Goal: Communication & Community: Ask a question

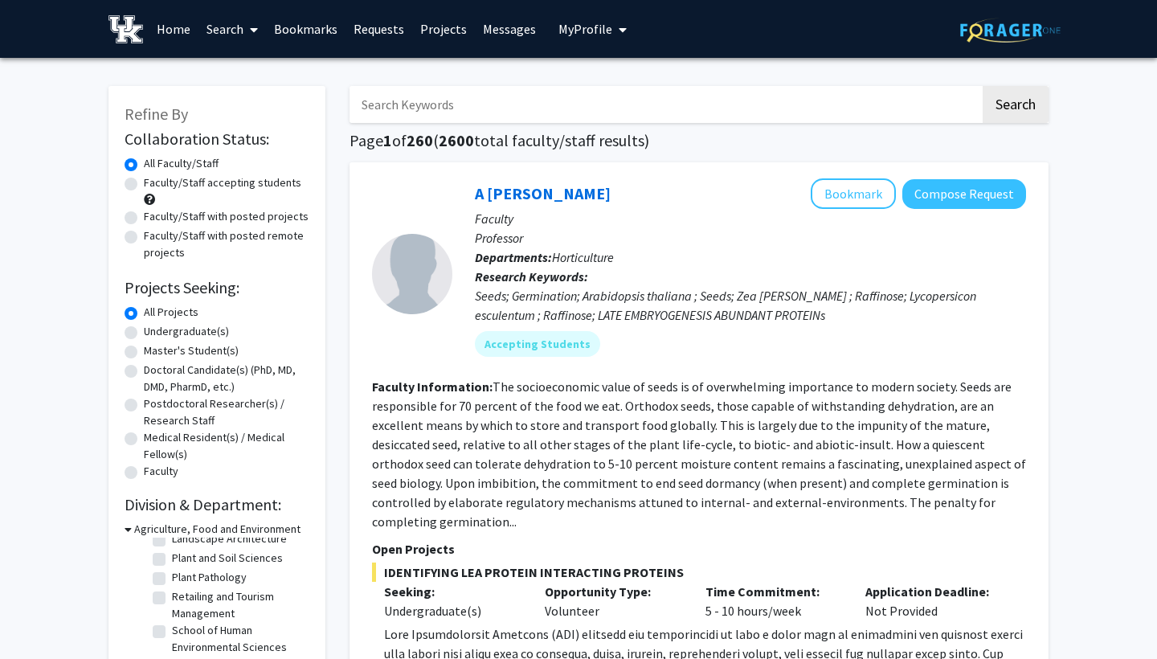
click at [141, 531] on h3 "Agriculture, Food and Environment" at bounding box center [217, 529] width 166 height 17
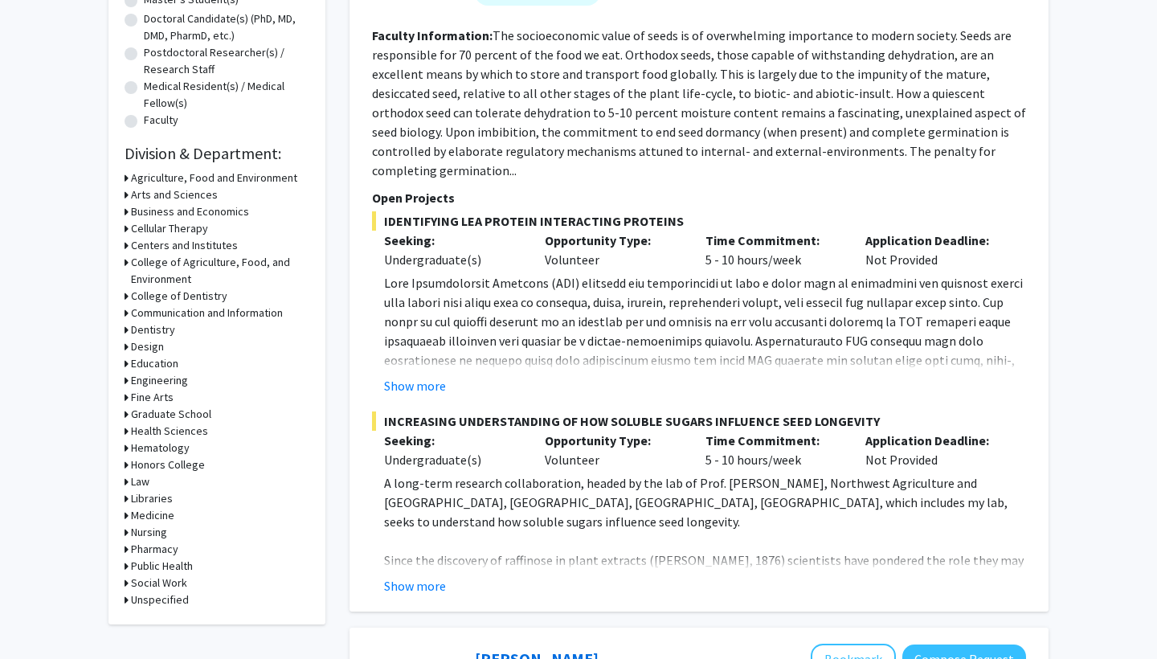
scroll to position [358, 0]
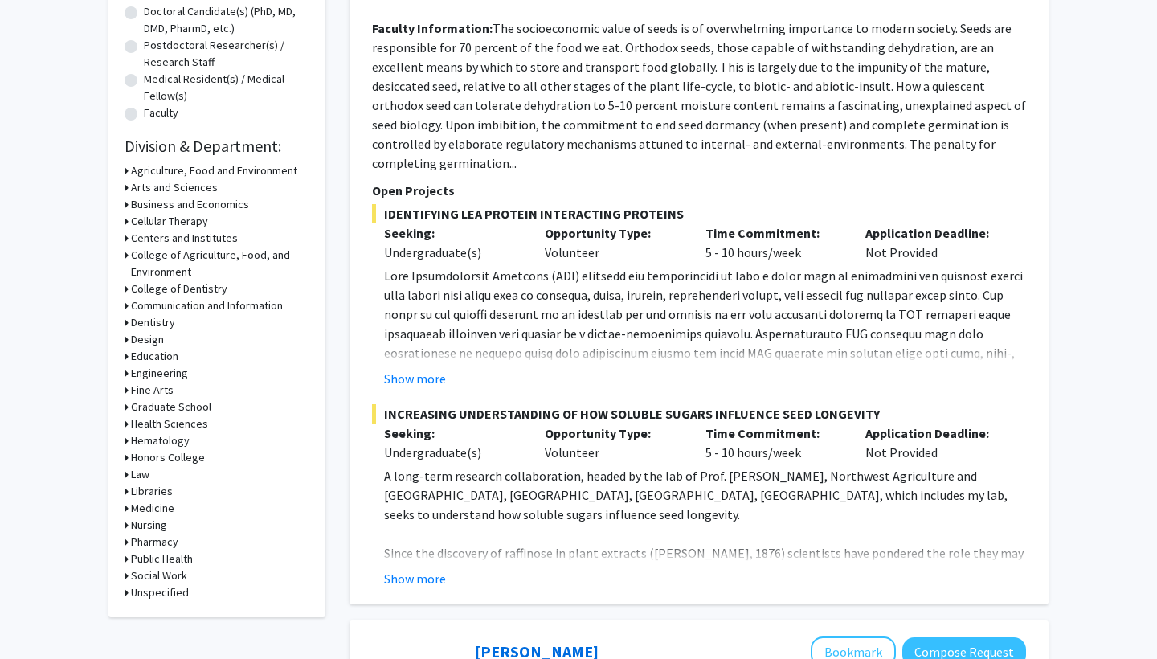
click at [157, 505] on h3 "Medicine" at bounding box center [152, 508] width 43 height 17
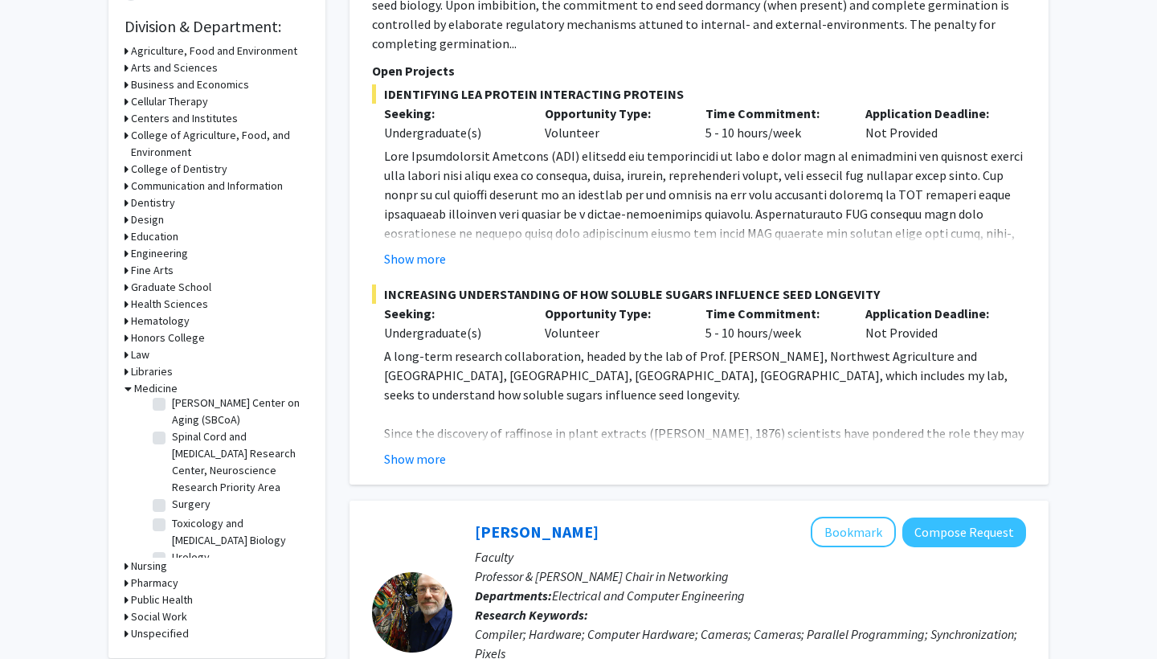
scroll to position [480, 0]
click at [156, 598] on h3 "Public Health" at bounding box center [162, 598] width 62 height 17
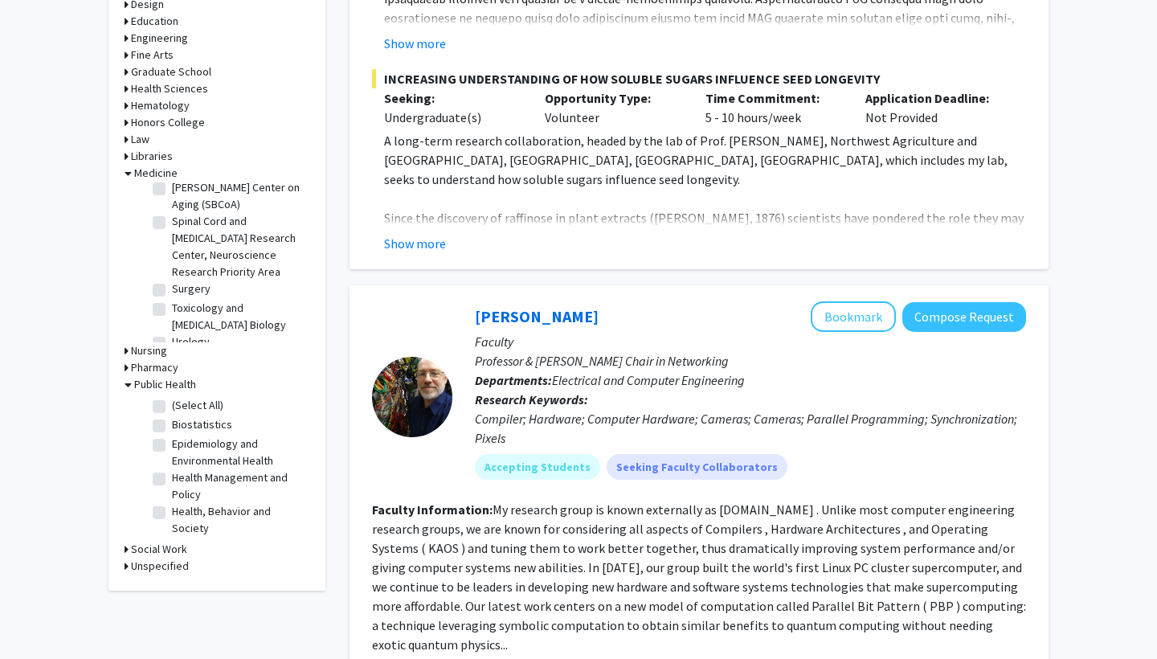
scroll to position [698, 0]
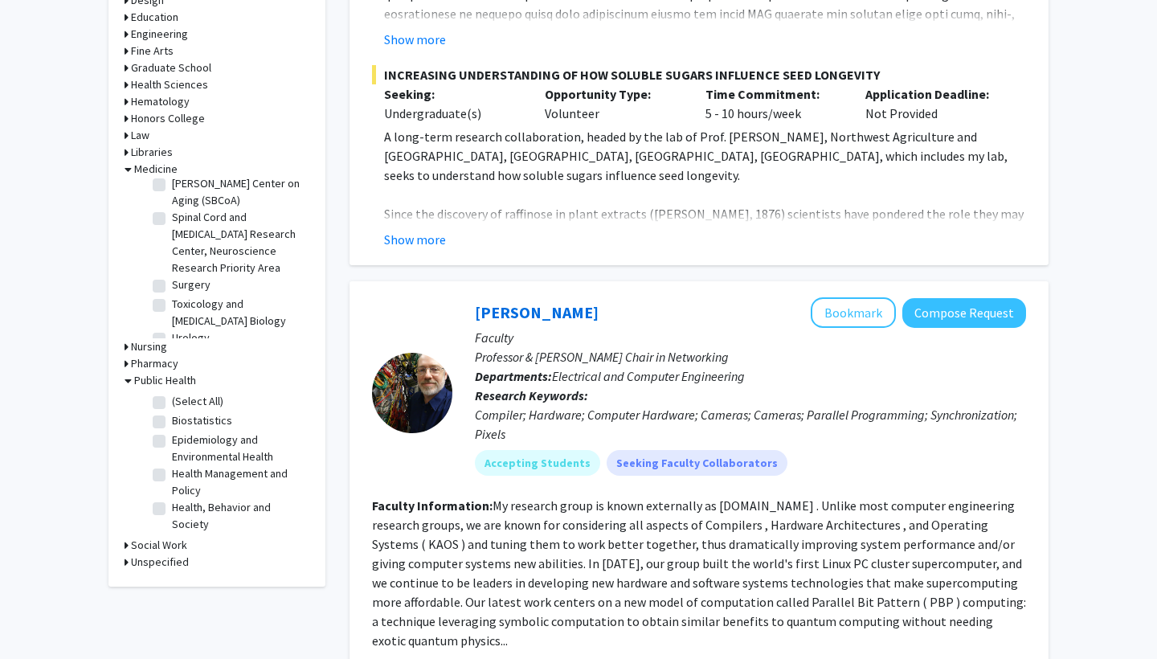
click at [154, 568] on h3 "Unspecified" at bounding box center [160, 562] width 58 height 17
click at [157, 548] on h3 "Social Work" at bounding box center [159, 545] width 56 height 17
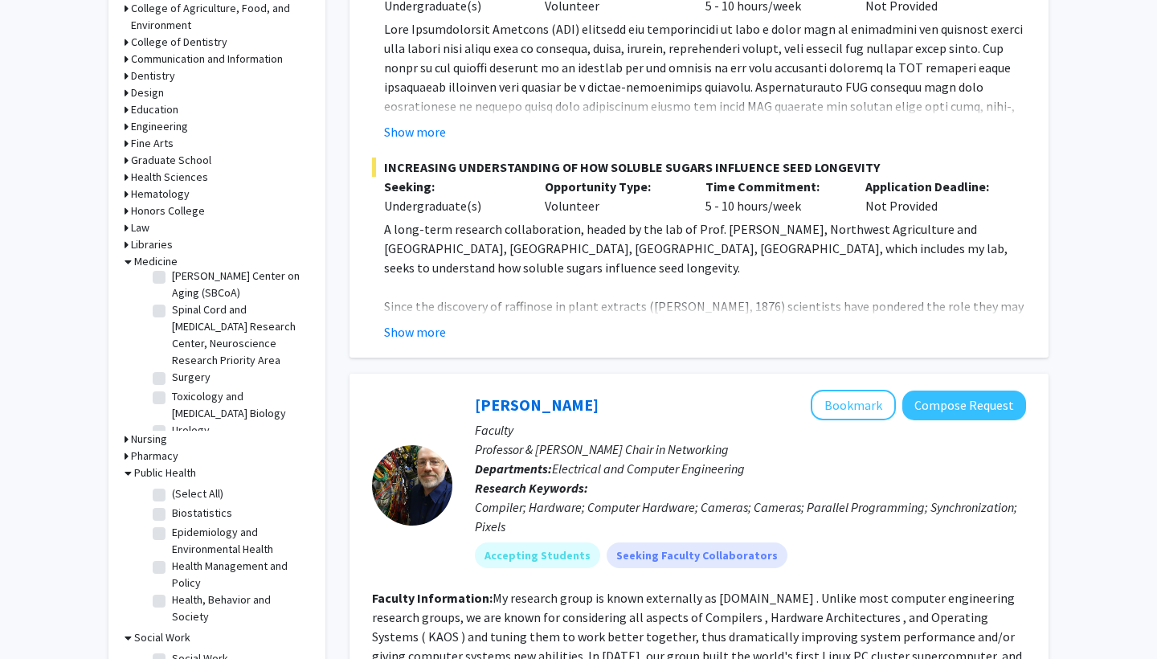
scroll to position [605, 0]
click at [152, 458] on h3 "Pharmacy" at bounding box center [154, 456] width 47 height 17
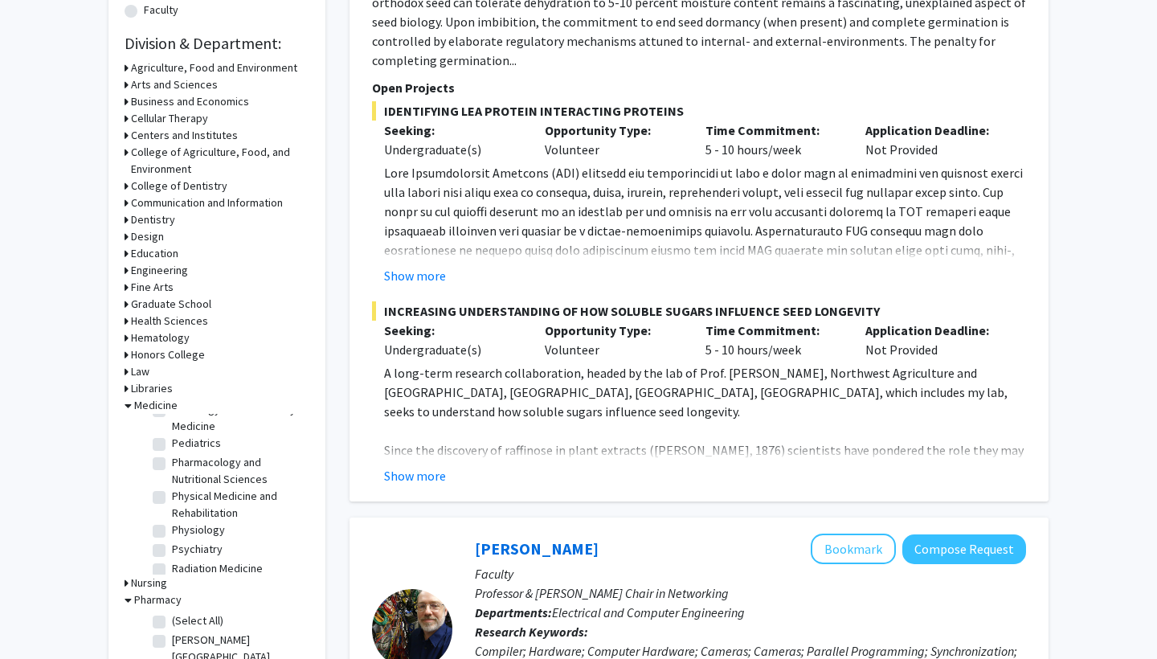
scroll to position [461, 0]
click at [198, 206] on h3 "Communication and Information" at bounding box center [207, 203] width 152 height 17
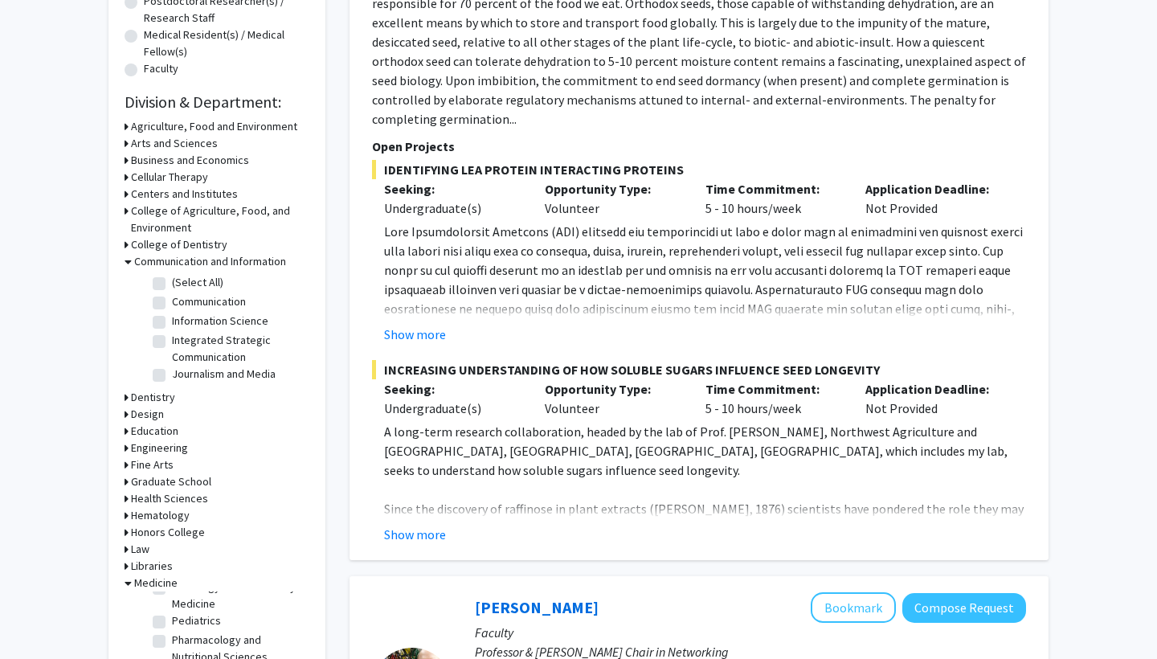
scroll to position [402, 0]
click at [191, 146] on h3 "Arts and Sciences" at bounding box center [174, 144] width 87 height 17
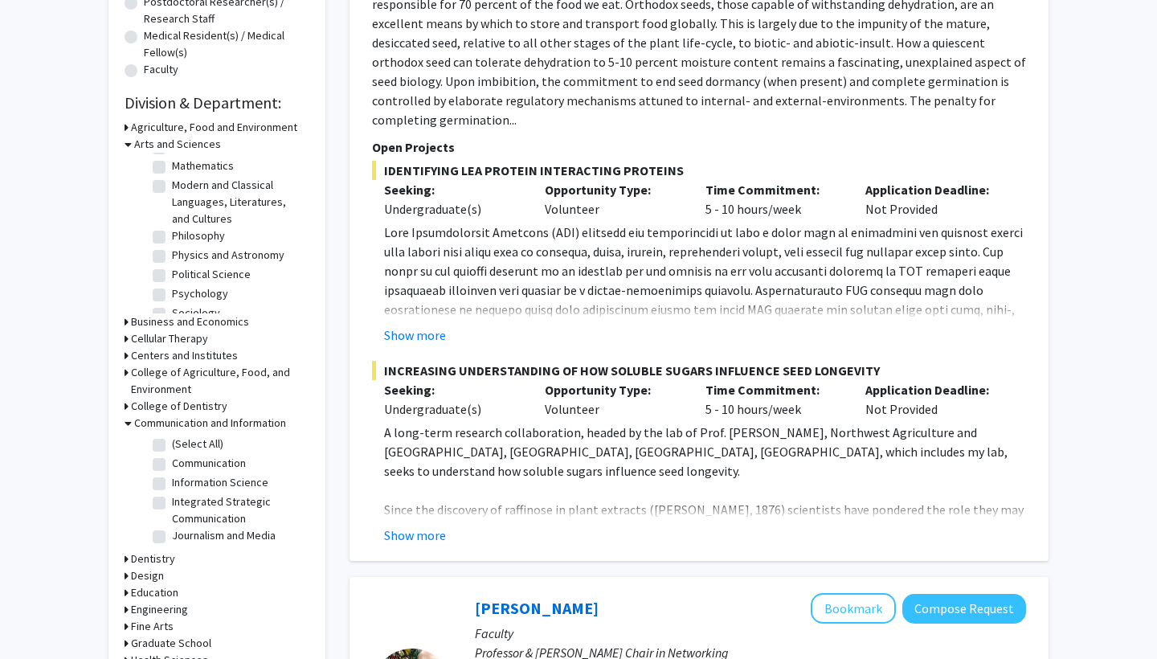
scroll to position [260, 0]
click at [192, 203] on label "Modern and Classical Languages, Literatures, and Cultures" at bounding box center [238, 199] width 133 height 51
click at [182, 184] on input "Modern and Classical Languages, Literatures, and Cultures" at bounding box center [177, 179] width 10 height 10
checkbox input "true"
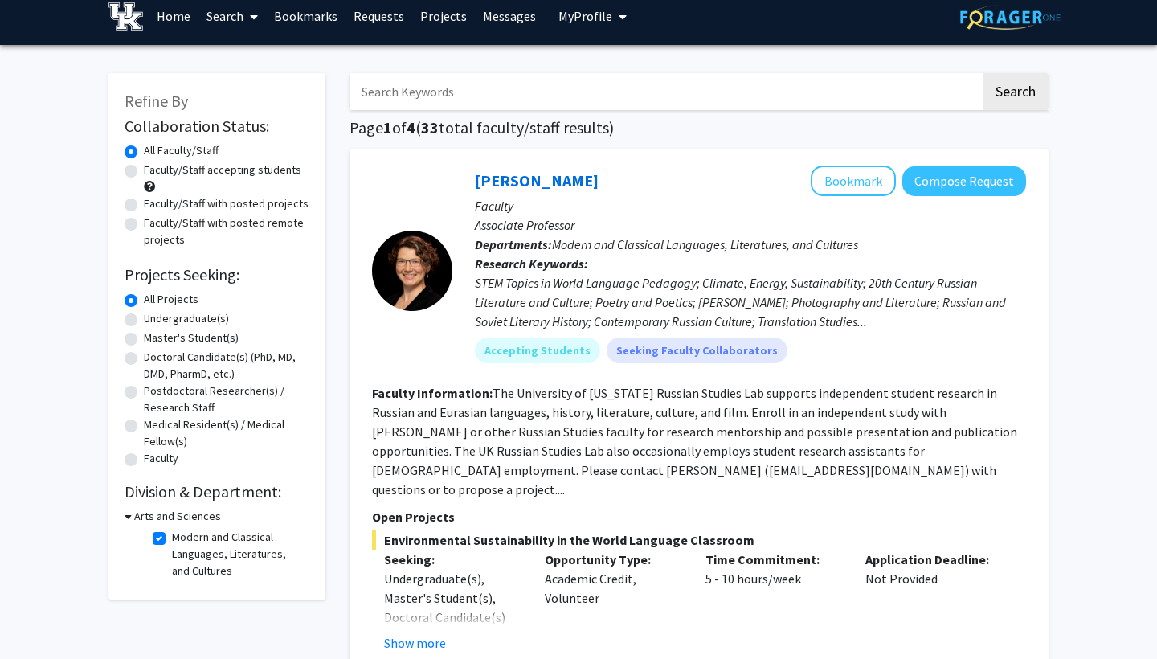
scroll to position [19, 0]
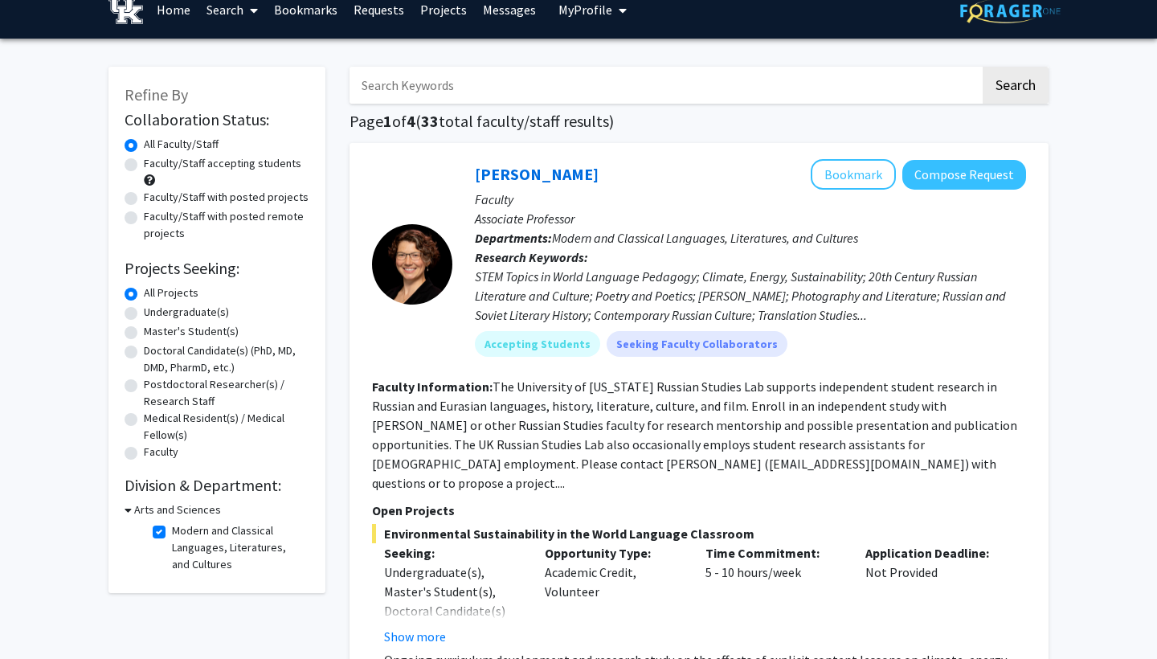
click at [172, 537] on label "Modern and Classical Languages, Literatures, and Cultures" at bounding box center [238, 547] width 133 height 51
click at [172, 533] on input "Modern and Classical Languages, Literatures, and Cultures" at bounding box center [177, 527] width 10 height 10
checkbox input "false"
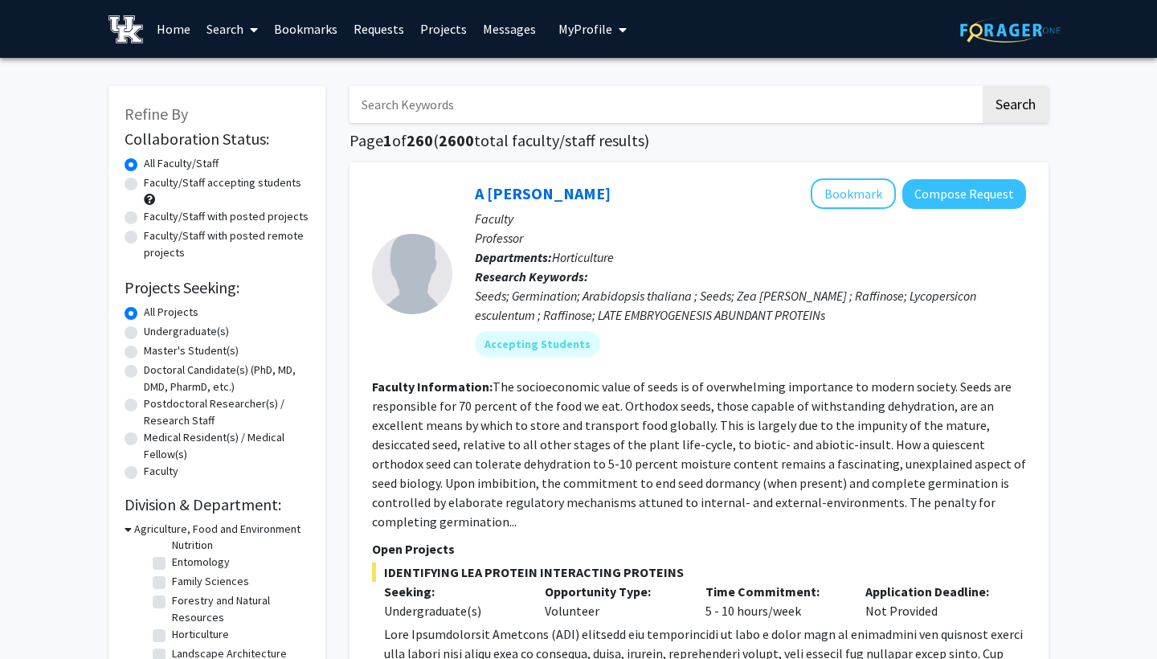
scroll to position [186, 0]
click at [184, 532] on h3 "Agriculture, Food and Environment" at bounding box center [217, 529] width 166 height 17
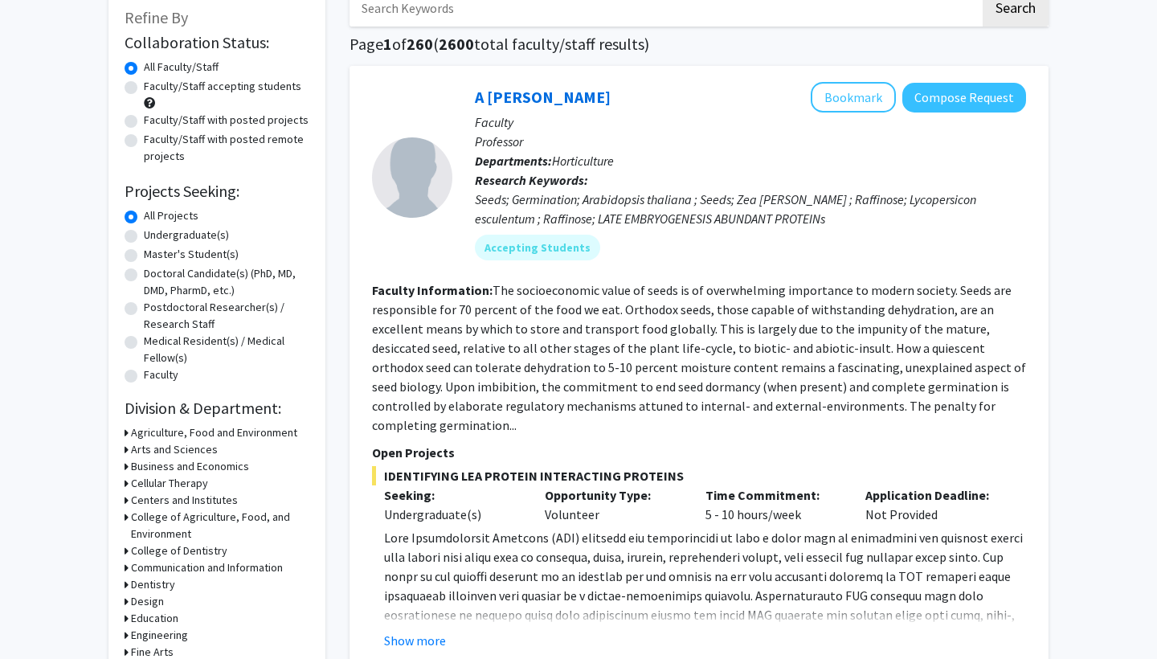
scroll to position [100, 0]
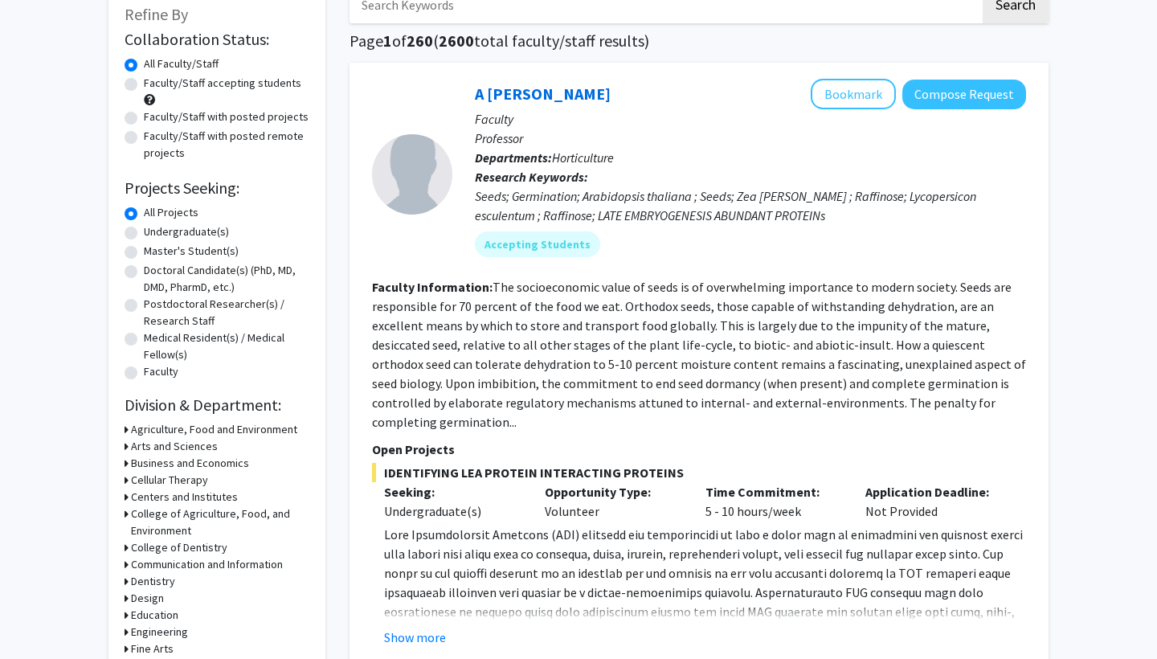
click at [176, 450] on h3 "Arts and Sciences" at bounding box center [174, 446] width 87 height 17
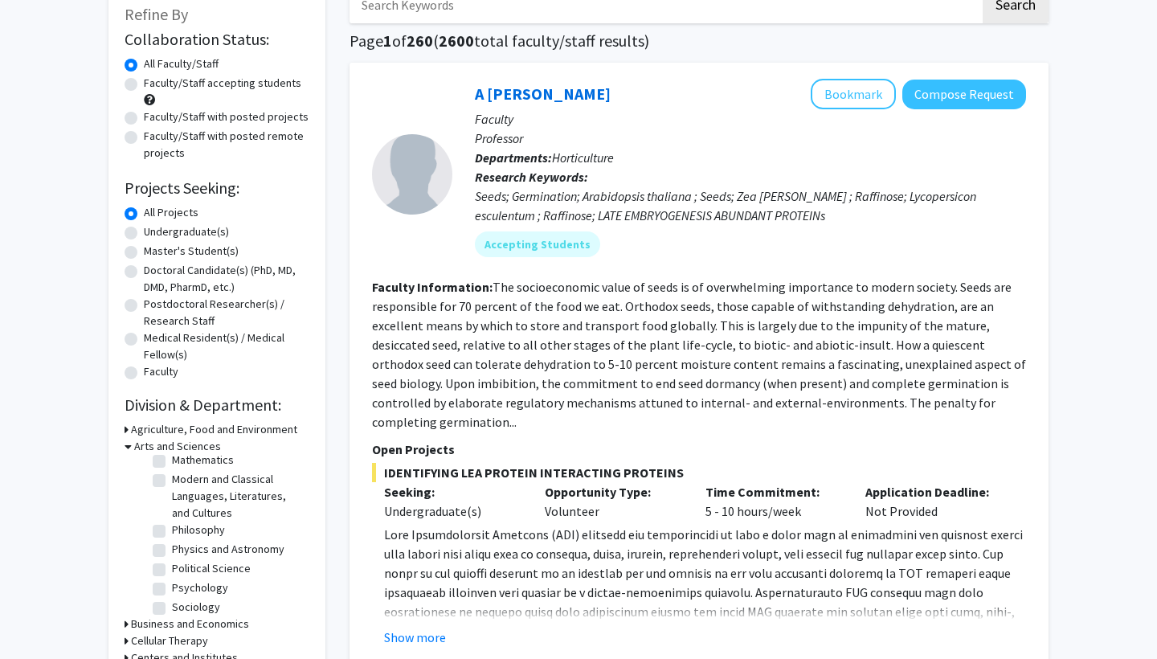
scroll to position [268, 0]
click at [172, 576] on label "Psychology" at bounding box center [200, 584] width 56 height 17
click at [172, 576] on input "Psychology" at bounding box center [177, 581] width 10 height 10
checkbox input "true"
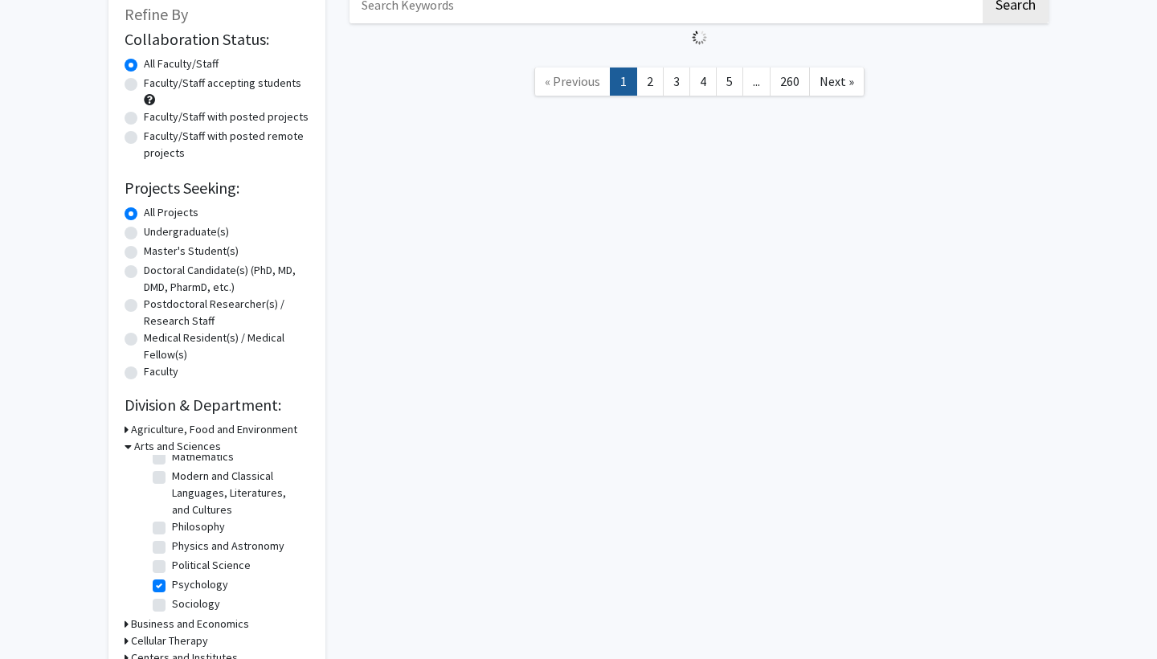
checkbox input "true"
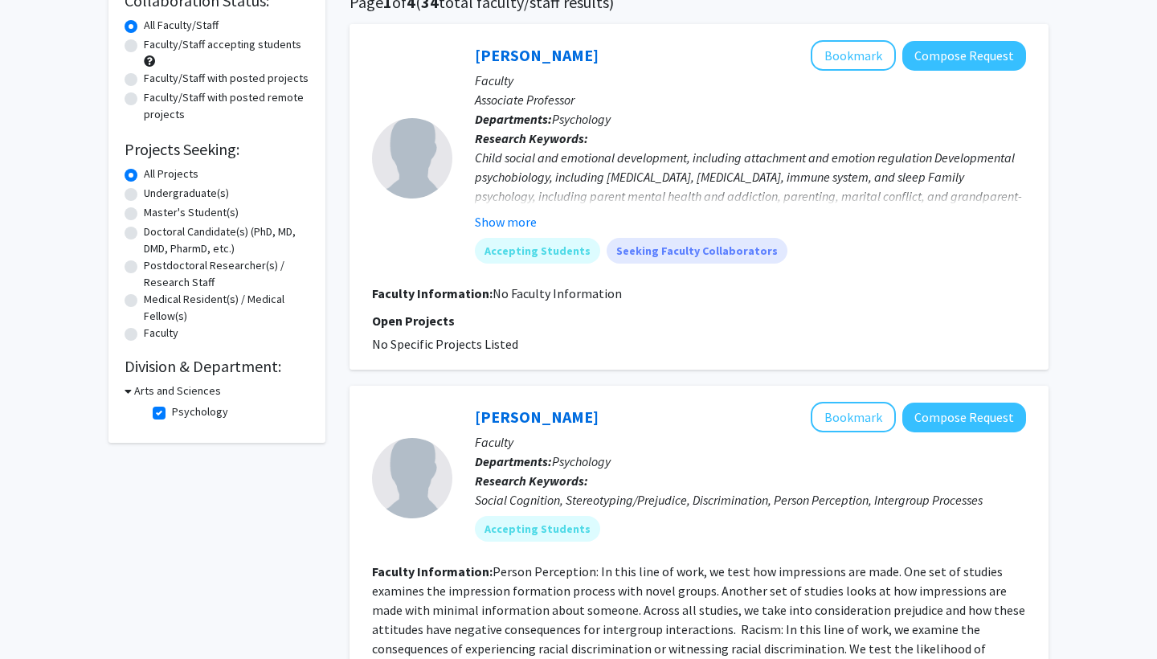
scroll to position [133, 0]
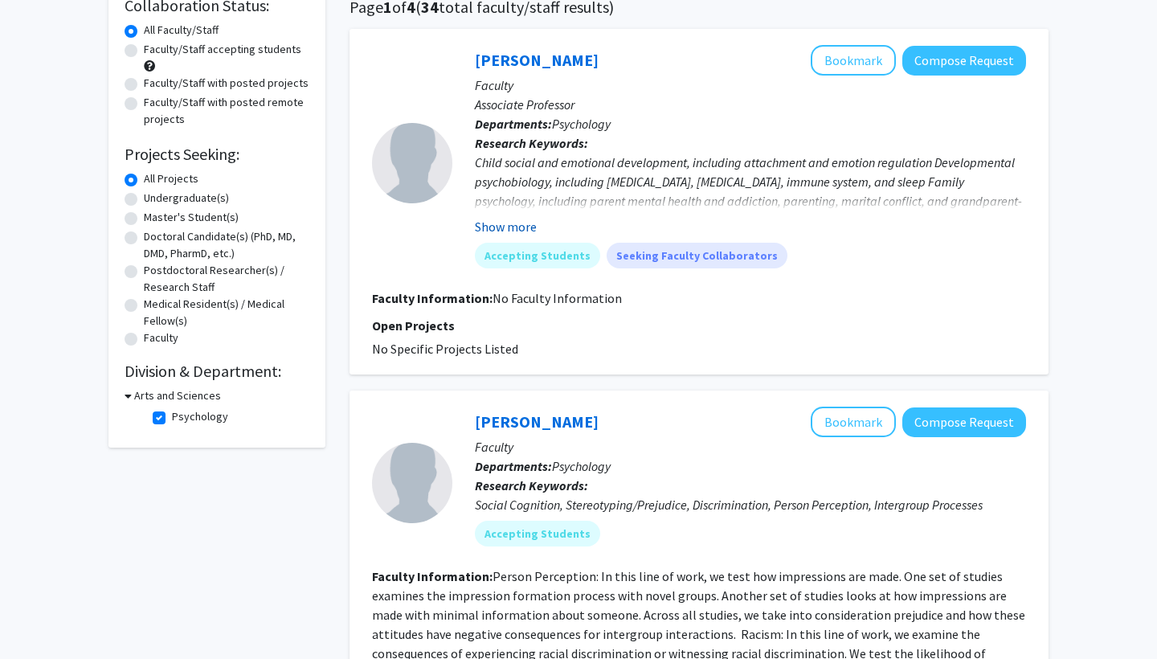
click at [522, 228] on button "Show more" at bounding box center [506, 226] width 62 height 19
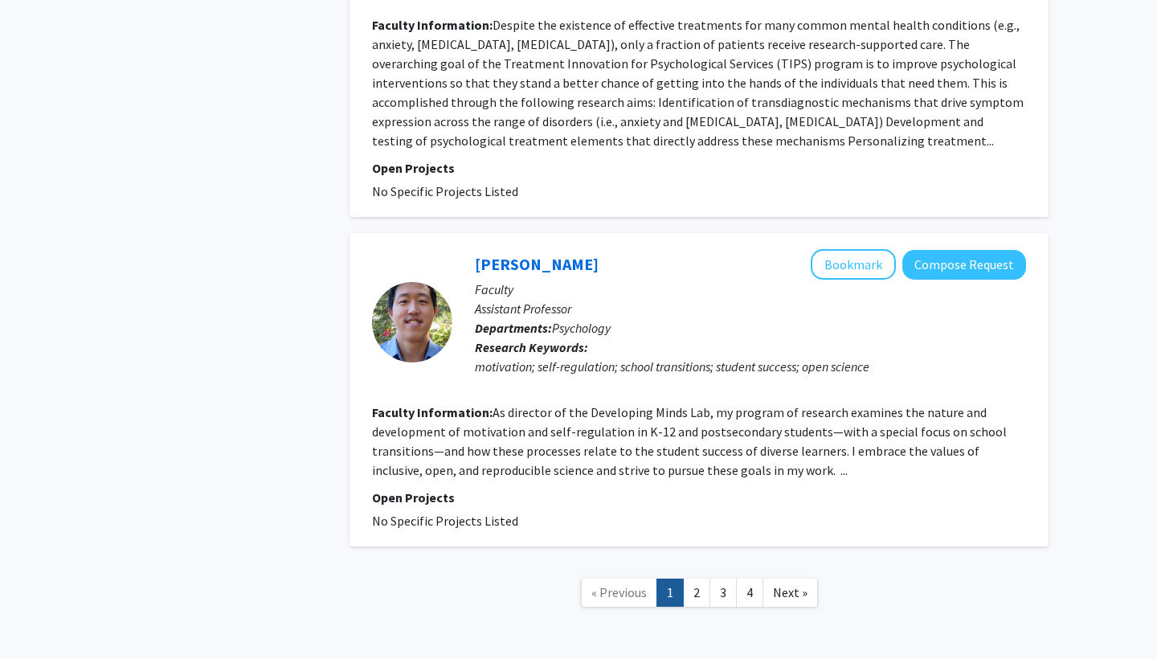
scroll to position [3405, 0]
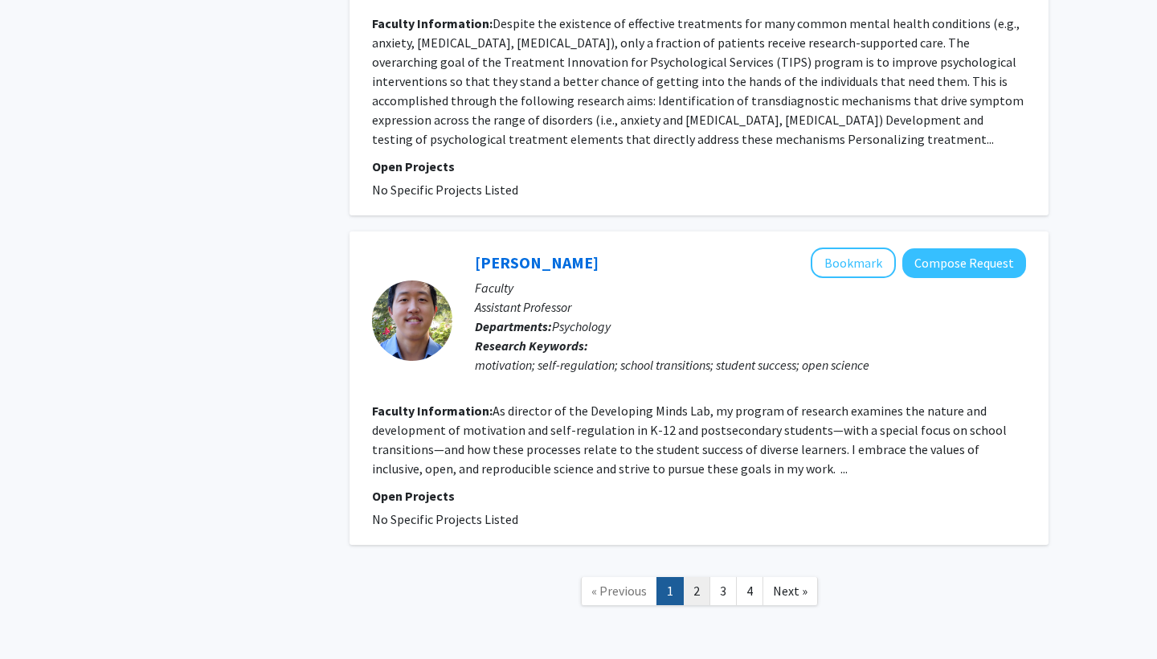
click at [693, 577] on link "2" at bounding box center [696, 591] width 27 height 28
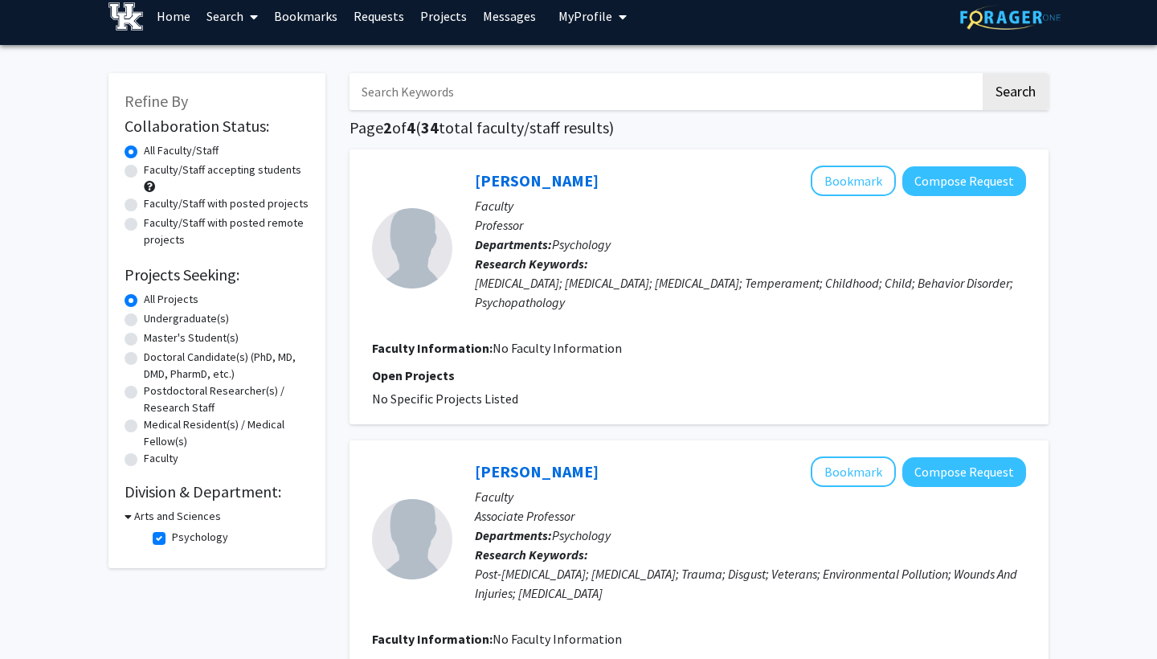
scroll to position [18, 0]
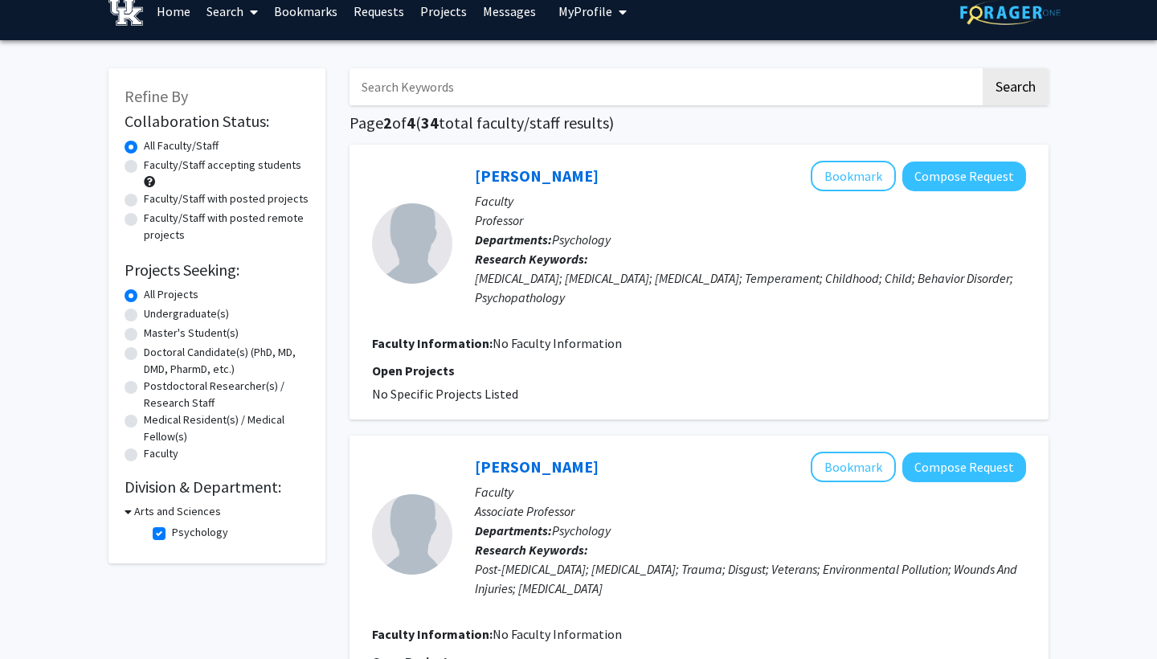
click at [144, 166] on label "Faculty/Staff accepting students" at bounding box center [223, 165] width 158 height 17
click at [144, 166] on input "Faculty/Staff accepting students" at bounding box center [149, 162] width 10 height 10
radio input "true"
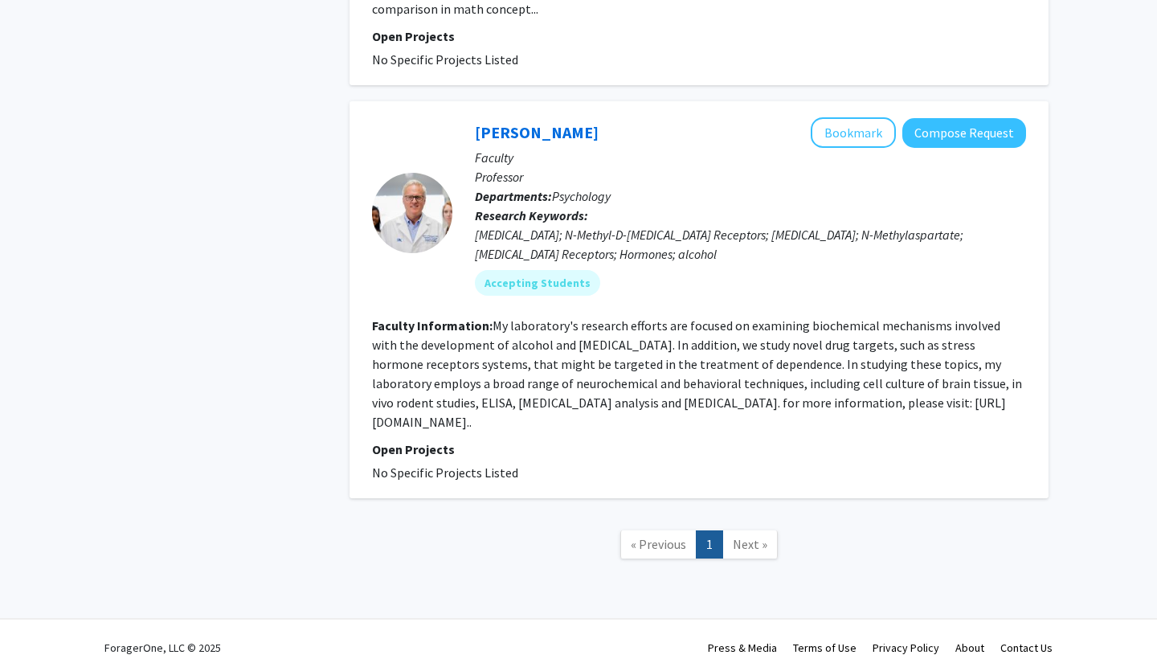
scroll to position [1603, 0]
click at [752, 537] on span "Next »" at bounding box center [750, 545] width 35 height 16
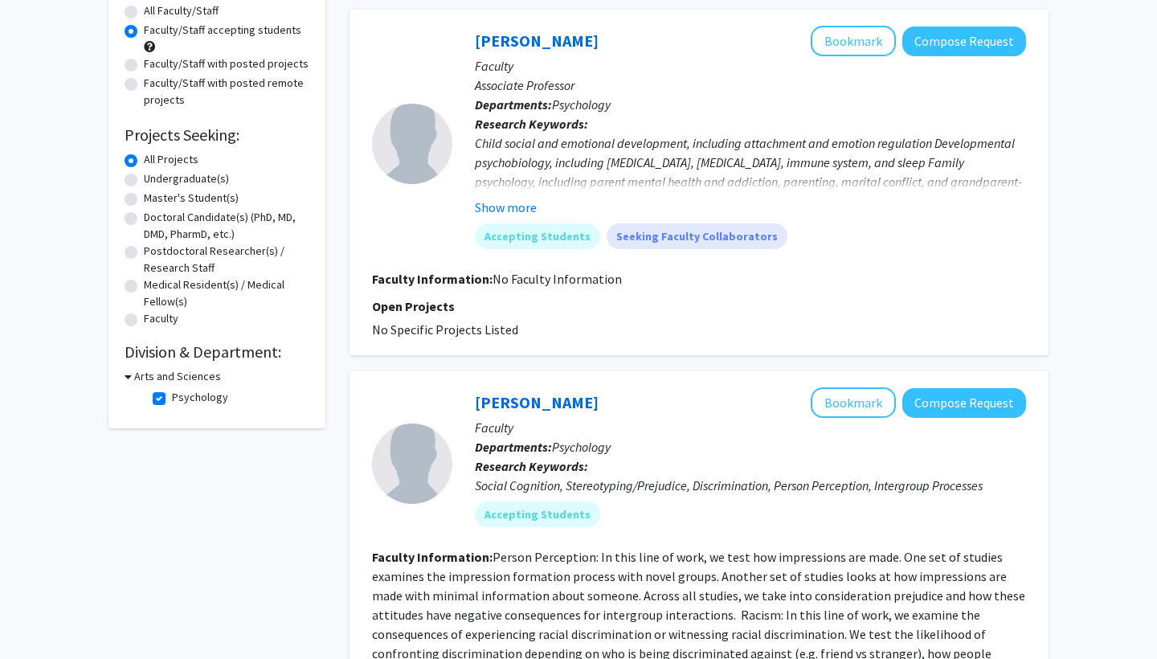
scroll to position [151, 0]
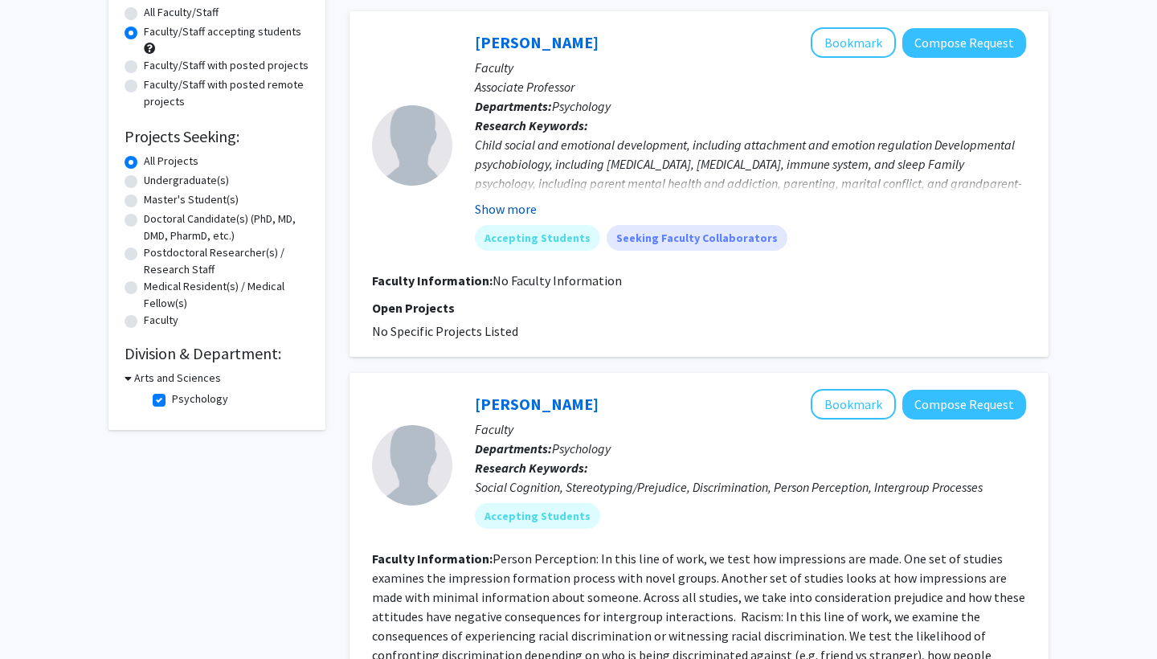
click at [516, 212] on button "Show more" at bounding box center [506, 208] width 62 height 19
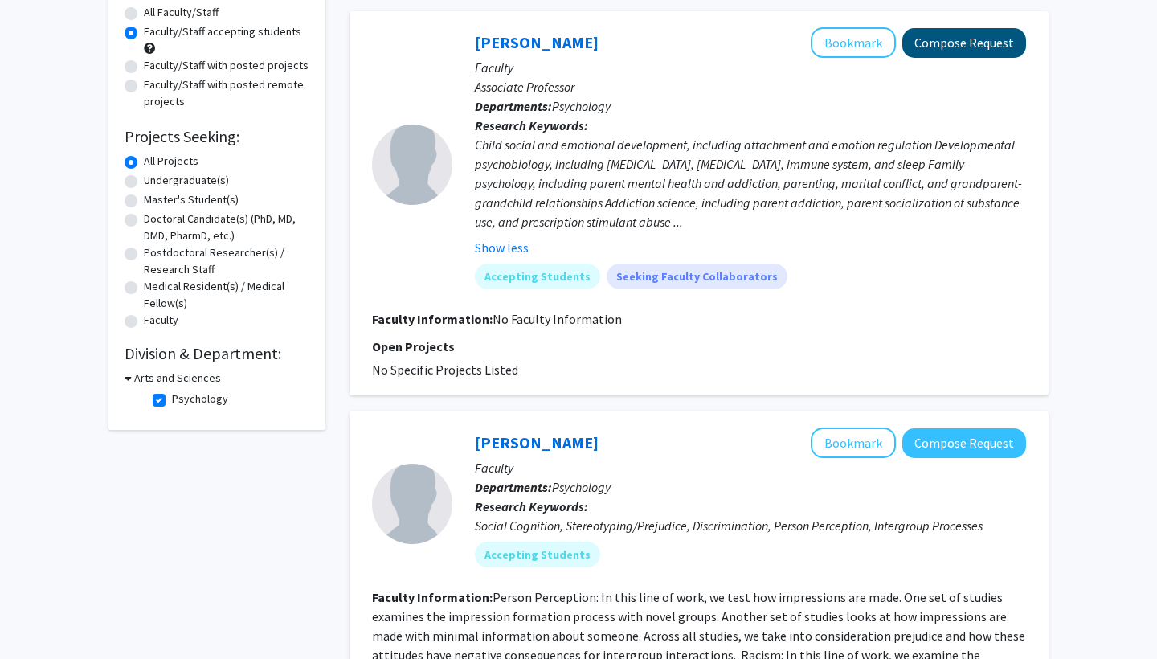
click at [976, 46] on button "Compose Request" at bounding box center [965, 43] width 124 height 30
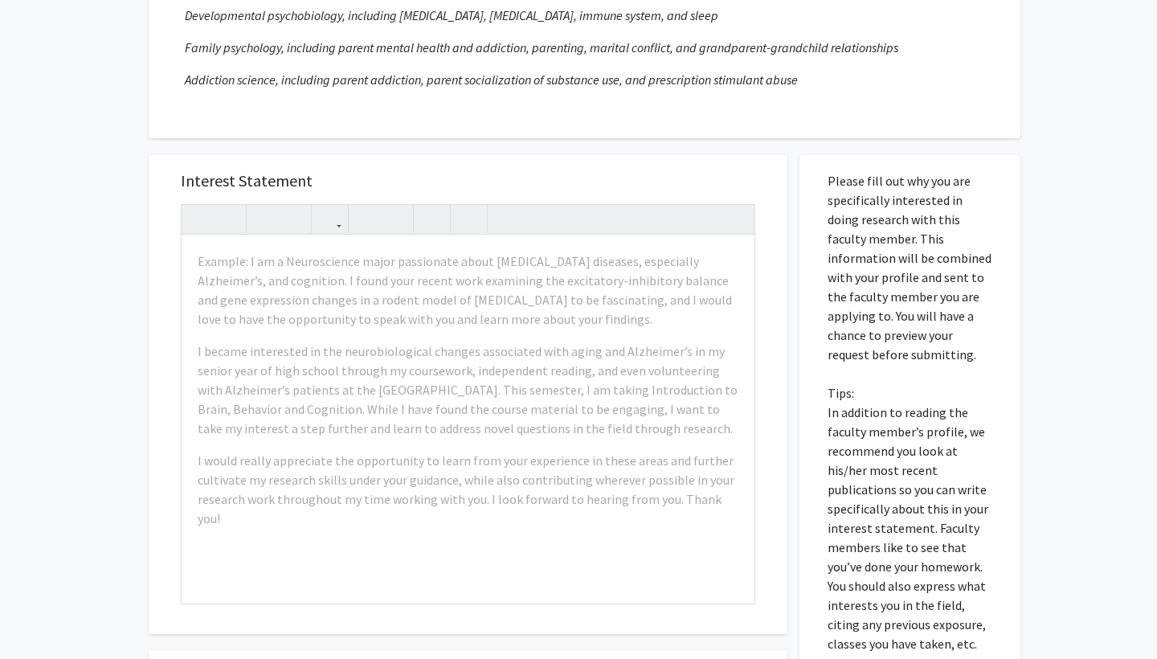
scroll to position [283, 0]
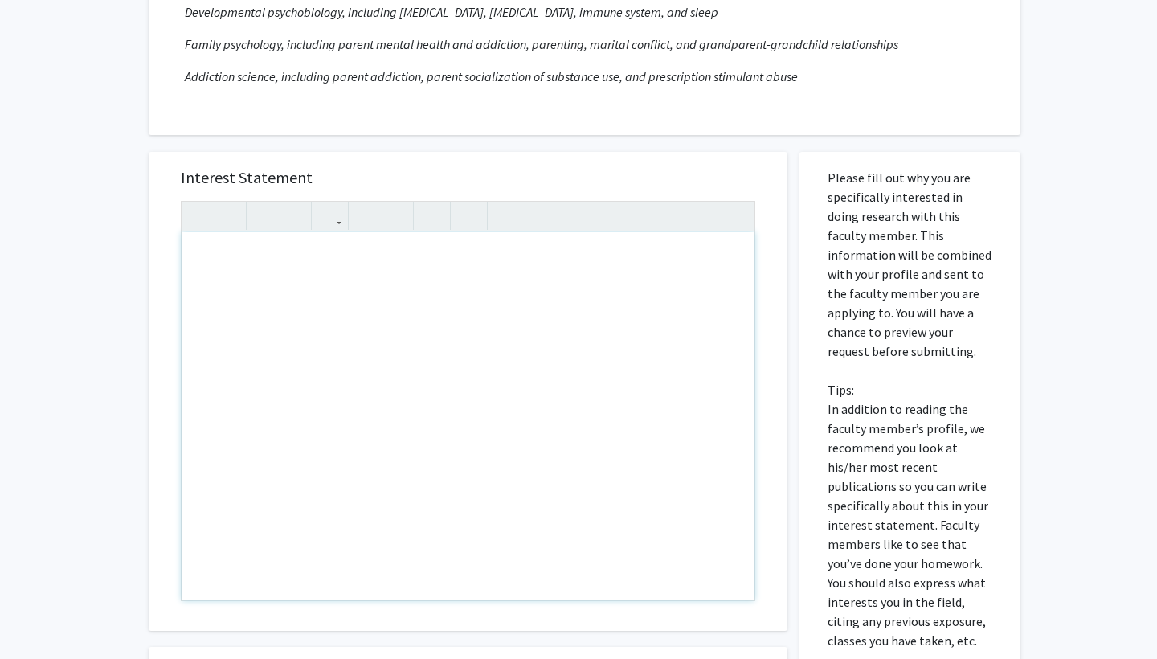
click at [549, 255] on div "Note to users with screen readers: Please press Alt+0 or Option+0 to deactivate…" at bounding box center [468, 416] width 573 height 368
click at [596, 259] on div "Hello, My name is [PERSON_NAME]. I am a junior at [GEOGRAPHIC_DATA] with a majo…" at bounding box center [468, 416] width 573 height 368
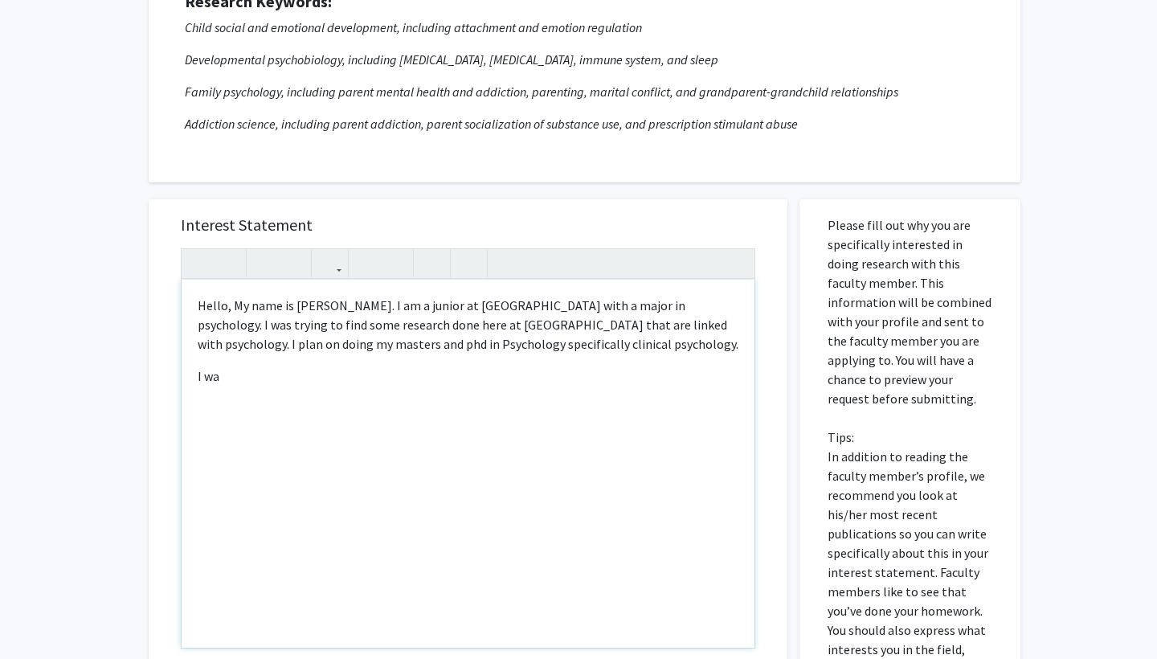
scroll to position [220, 0]
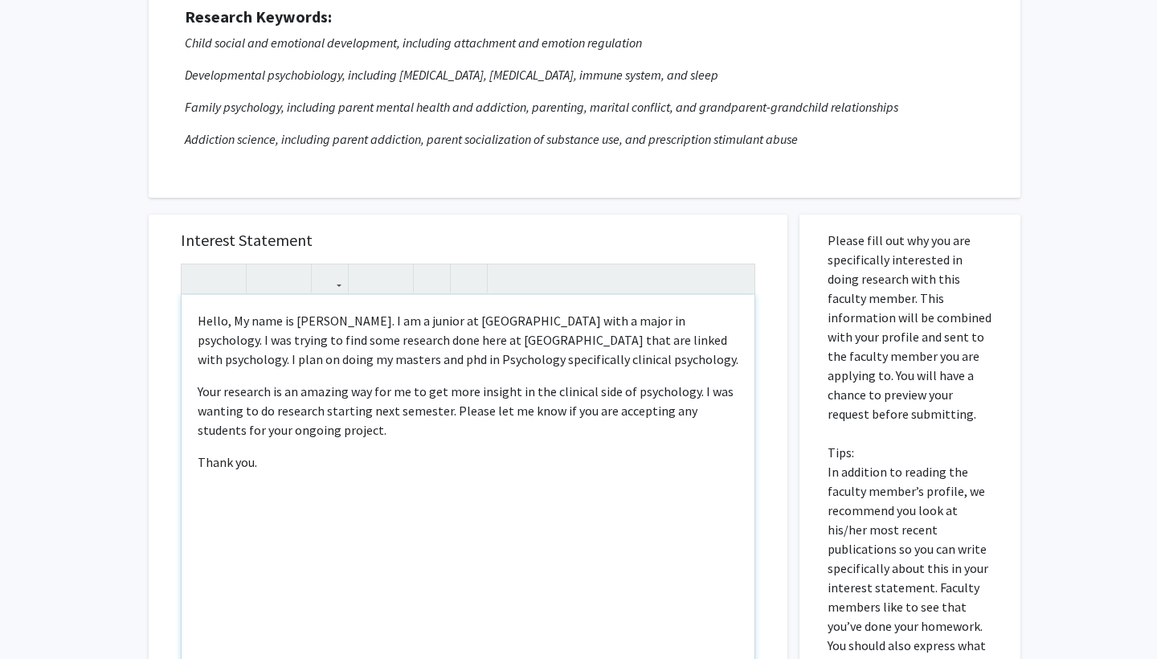
type textarea "<p>Hello, My name is [PERSON_NAME]. I am a junior at [GEOGRAPHIC_DATA] with a m…"
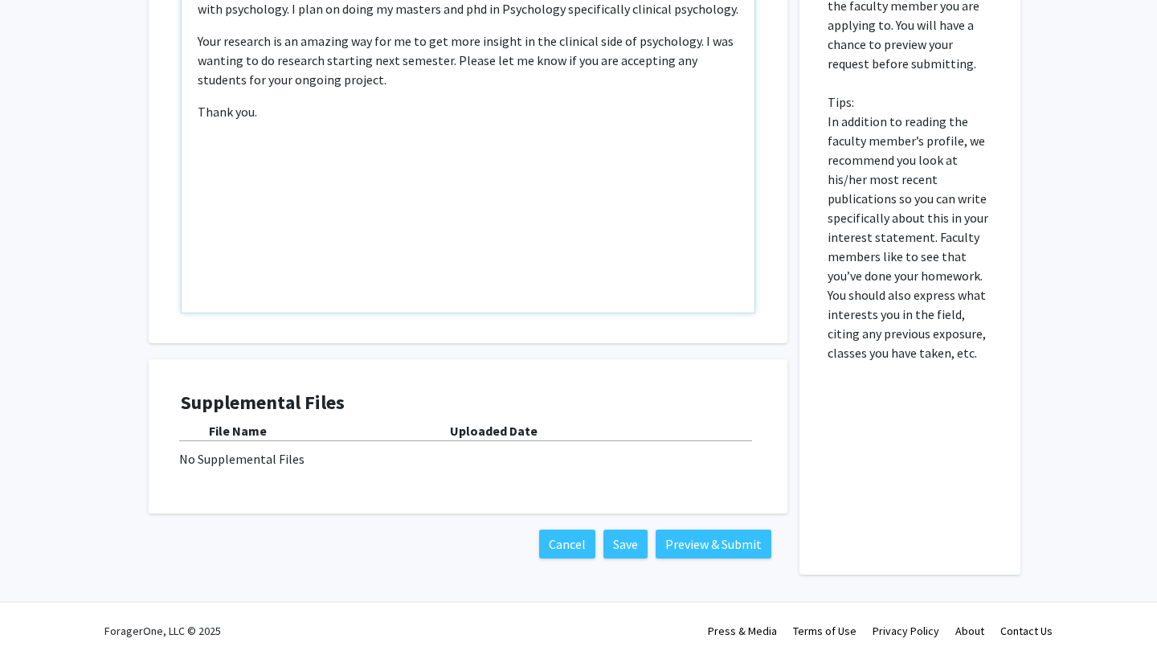
scroll to position [572, 0]
click at [712, 545] on button "Preview & Submit" at bounding box center [714, 544] width 116 height 29
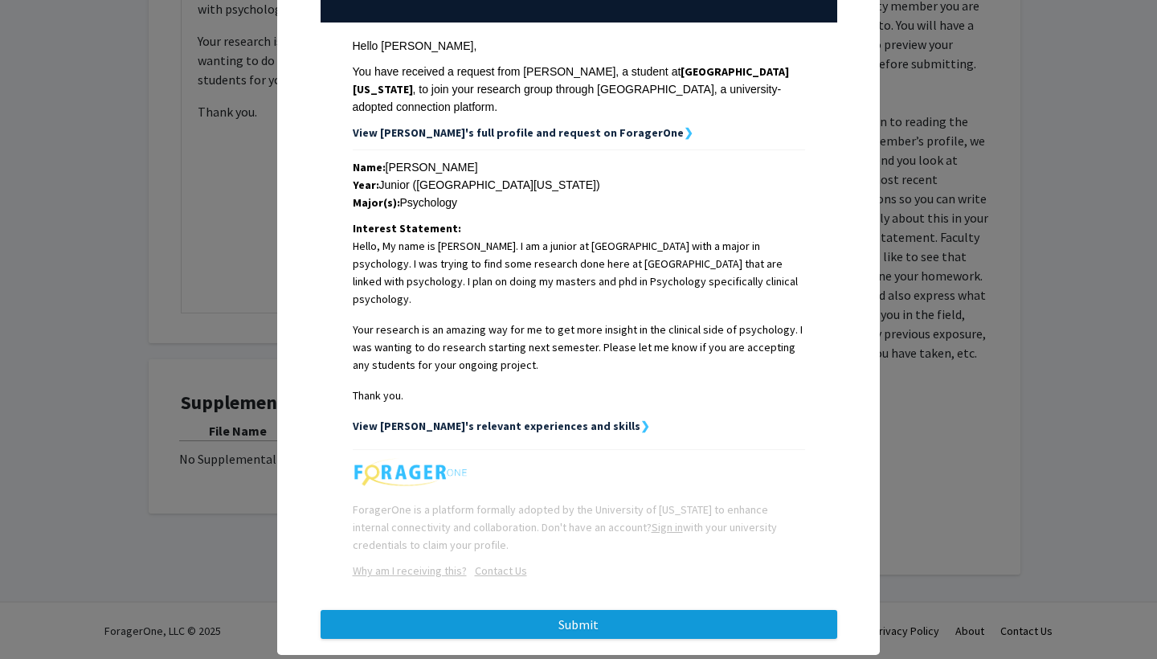
scroll to position [219, 0]
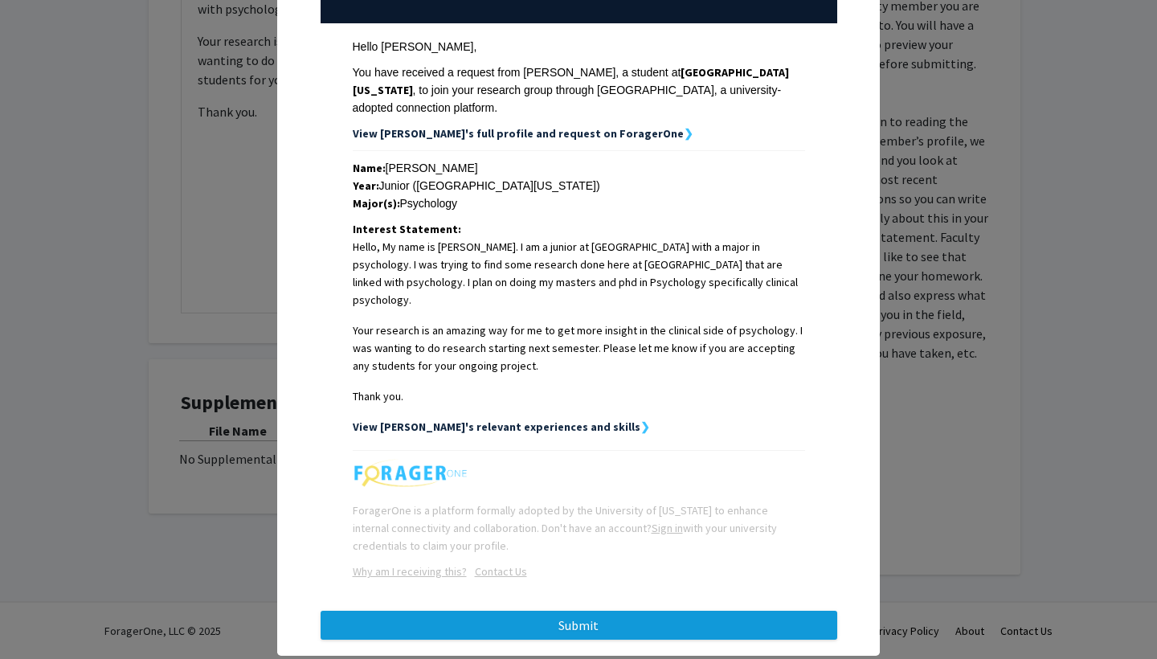
click at [659, 611] on button "Submit" at bounding box center [579, 625] width 517 height 29
